Goal: Entertainment & Leisure: Consume media (video, audio)

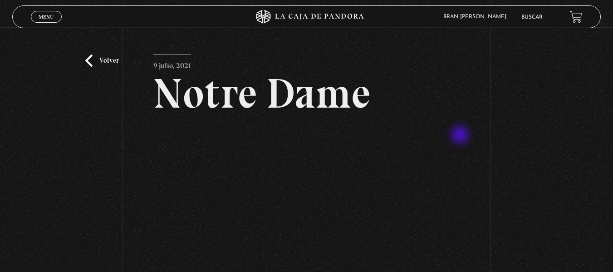
scroll to position [103, 0]
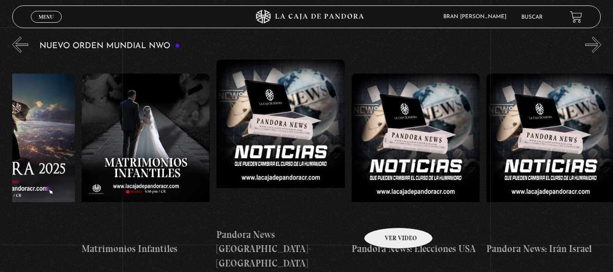
scroll to position [0, 1282]
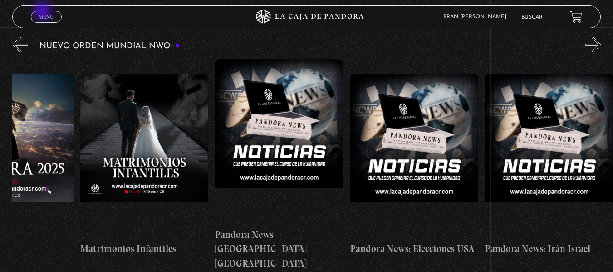
click at [43, 12] on link "Menu Cerrar" at bounding box center [46, 17] width 31 height 12
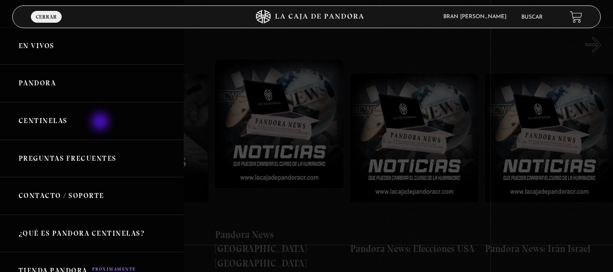
click at [101, 123] on link "Centinelas" at bounding box center [92, 121] width 184 height 38
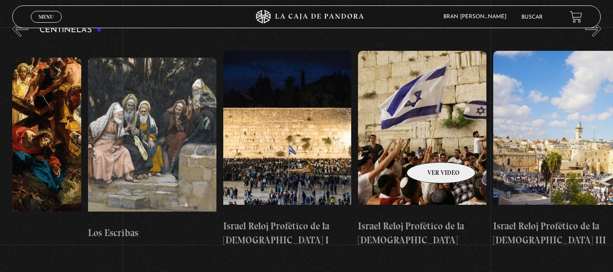
scroll to position [120, 0]
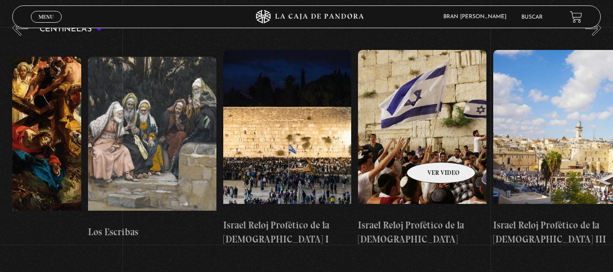
click at [429, 148] on figure at bounding box center [422, 131] width 128 height 163
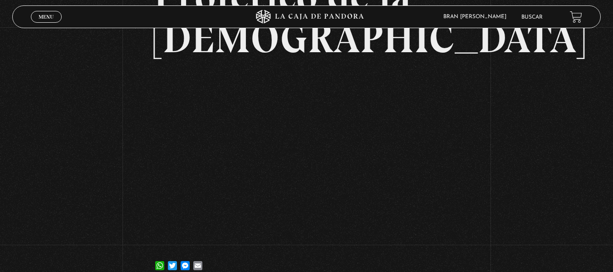
scroll to position [162, 0]
